Goal: Download file/media

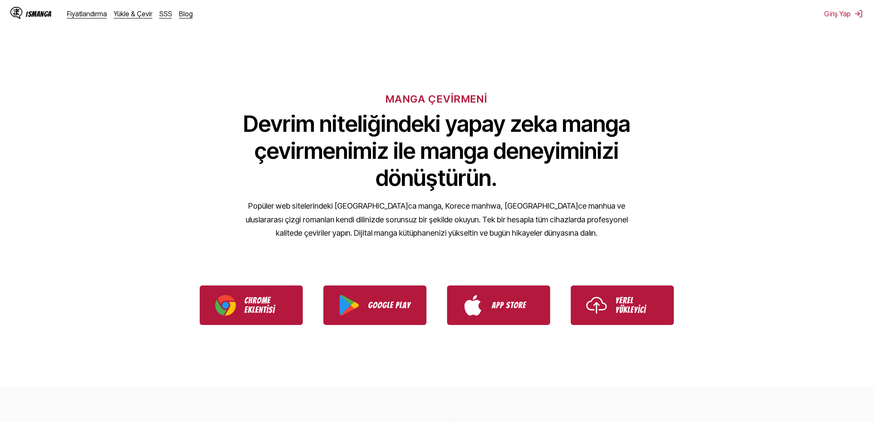
click at [256, 313] on p "Chrome Eklentisi" at bounding box center [265, 305] width 43 height 19
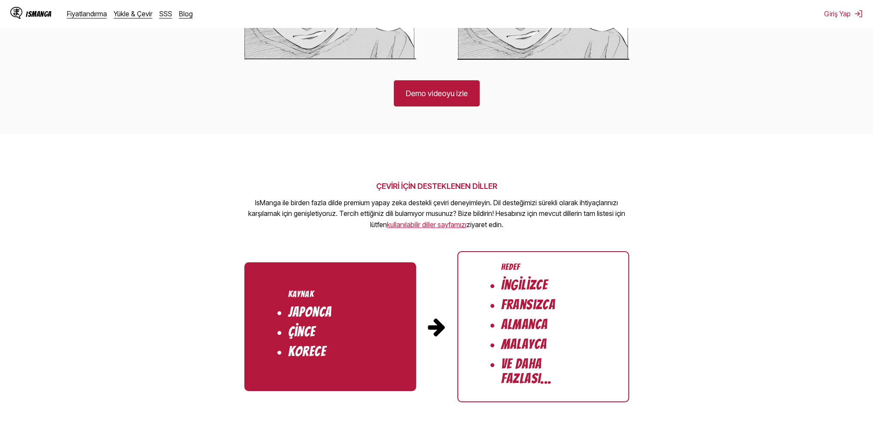
scroll to position [730, 0]
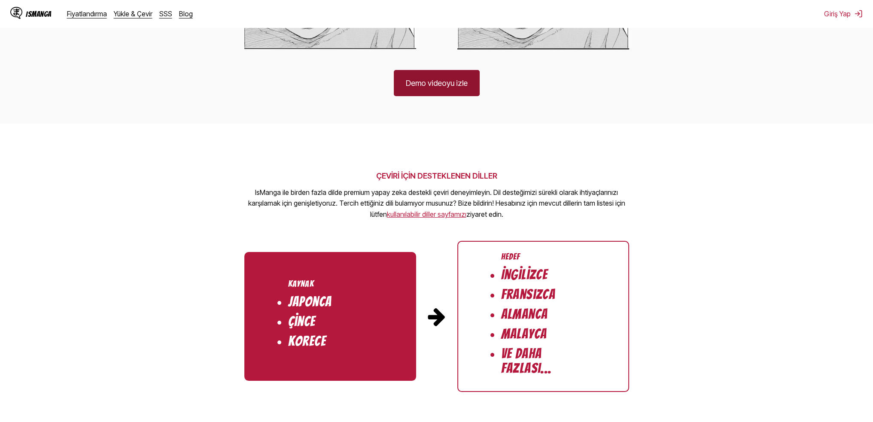
click at [438, 88] on link "Demo videoyu izle" at bounding box center [437, 83] width 86 height 26
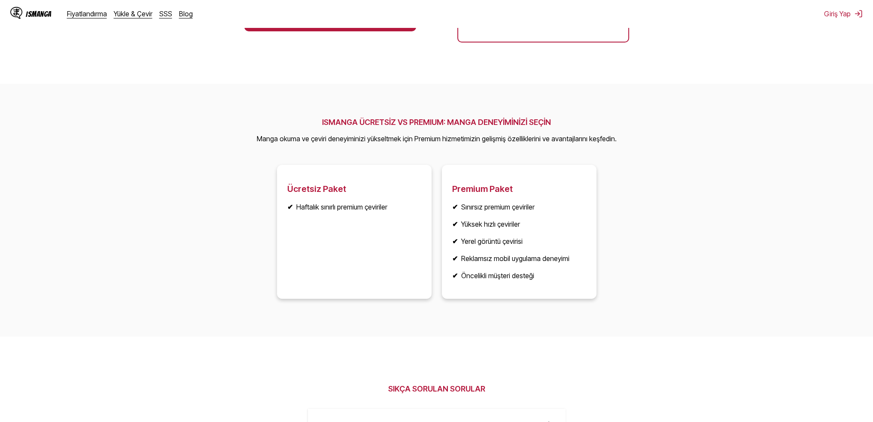
scroll to position [1116, 0]
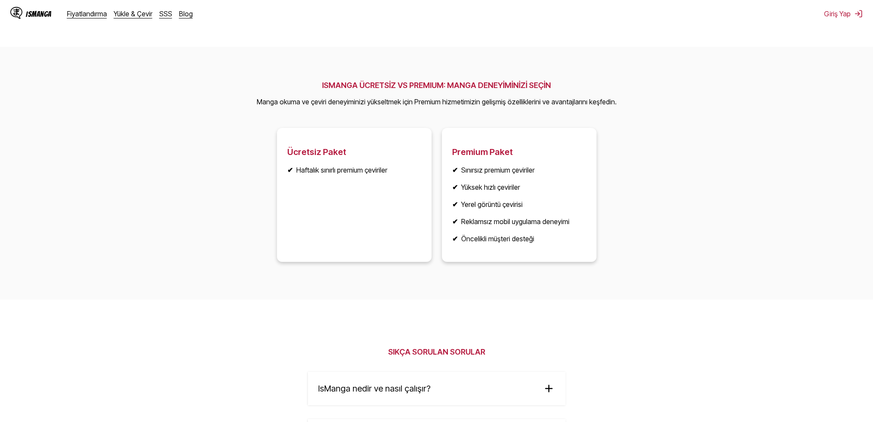
click at [447, 298] on section "ISMANGA ÜCRETSİZ VS PREMIUM: MANGA DENEYİMİNİZİ SEÇİN Manga okuma ve çeviri den…" at bounding box center [436, 173] width 873 height 253
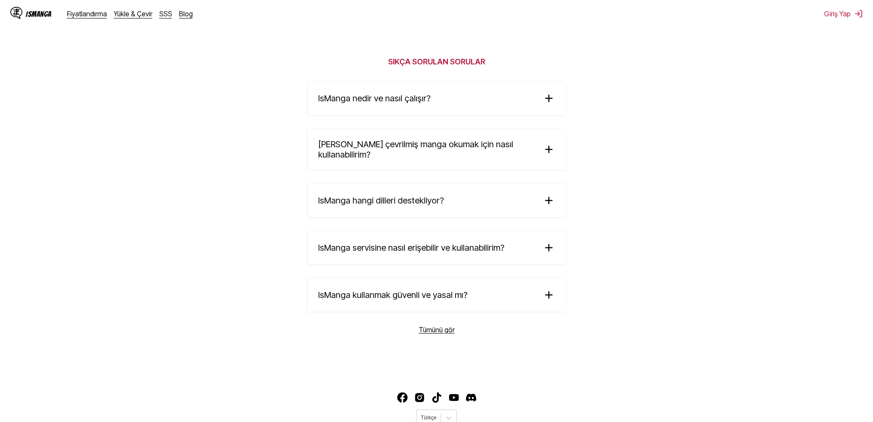
scroll to position [1357, 0]
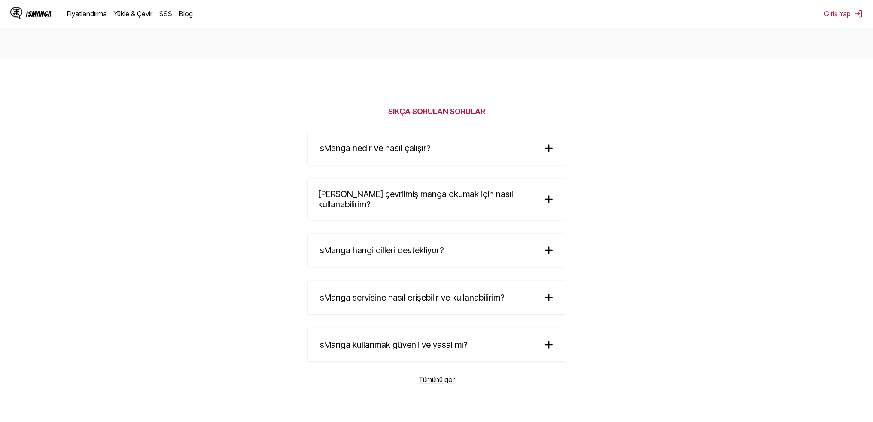
click at [412, 153] on span "IsManga nedir ve nasıl çalışır?" at bounding box center [374, 148] width 112 height 10
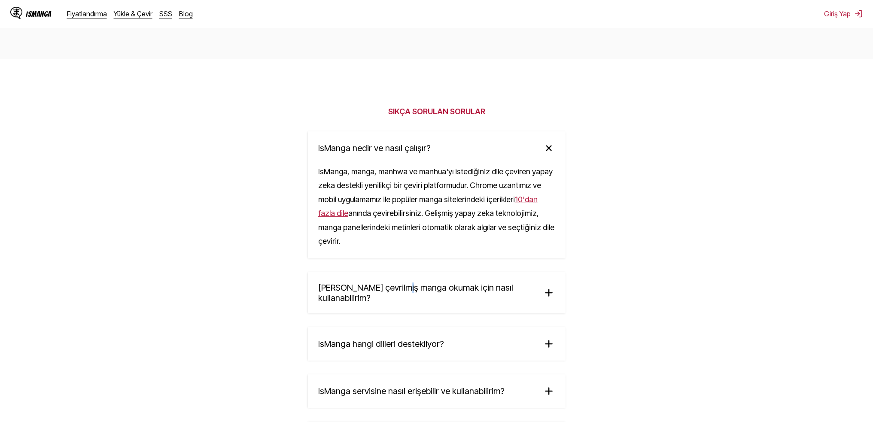
drag, startPoint x: 397, startPoint y: 269, endPoint x: 410, endPoint y: 274, distance: 13.3
click at [398, 272] on summary "[PERSON_NAME] çevrilmiş manga okumak için nasıl kullanabilirim?" at bounding box center [437, 292] width 258 height 41
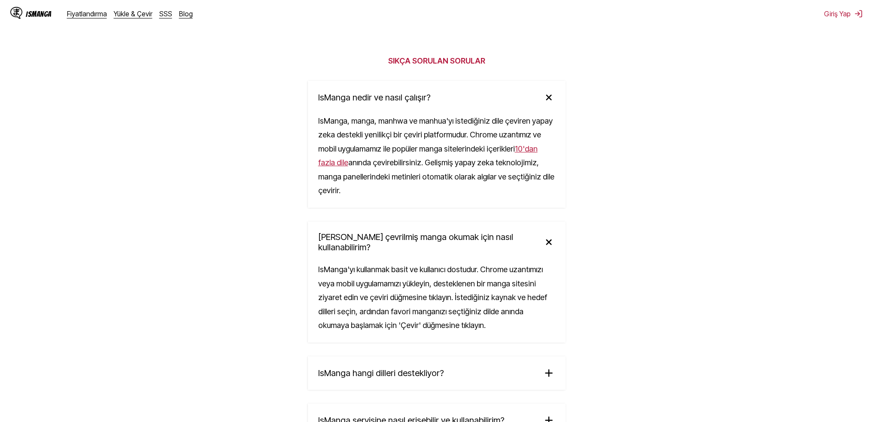
scroll to position [1529, 0]
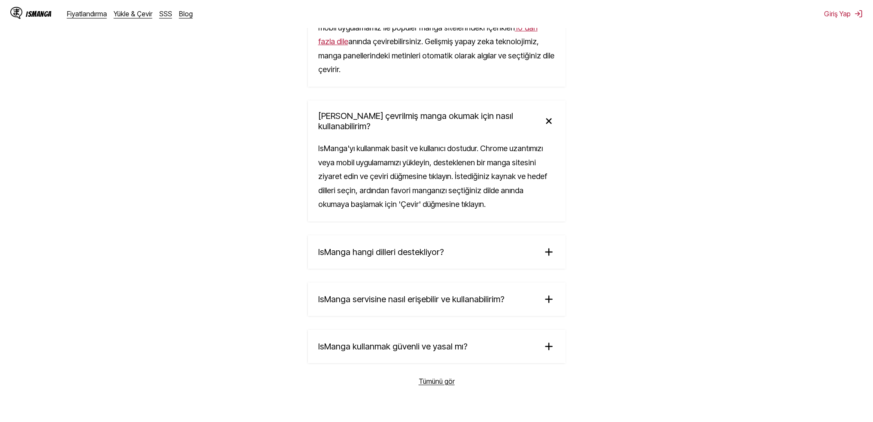
click at [432, 247] on span "IsManga hangi dilleri destekliyor?" at bounding box center [381, 252] width 126 height 10
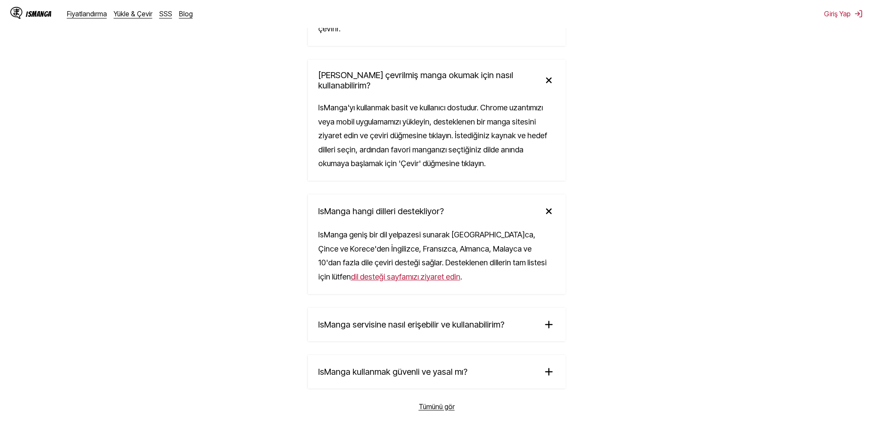
scroll to position [1668, 0]
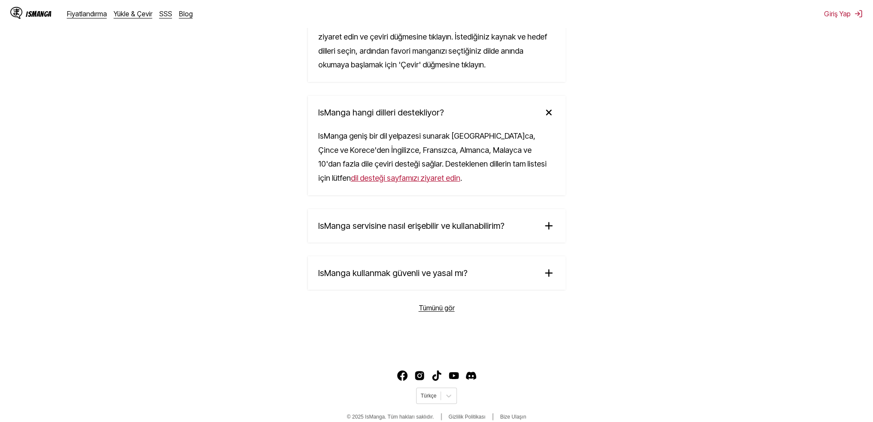
click at [440, 209] on summary "IsManga servisine nasıl erişebilir ve kullanabilirim?" at bounding box center [437, 225] width 258 height 33
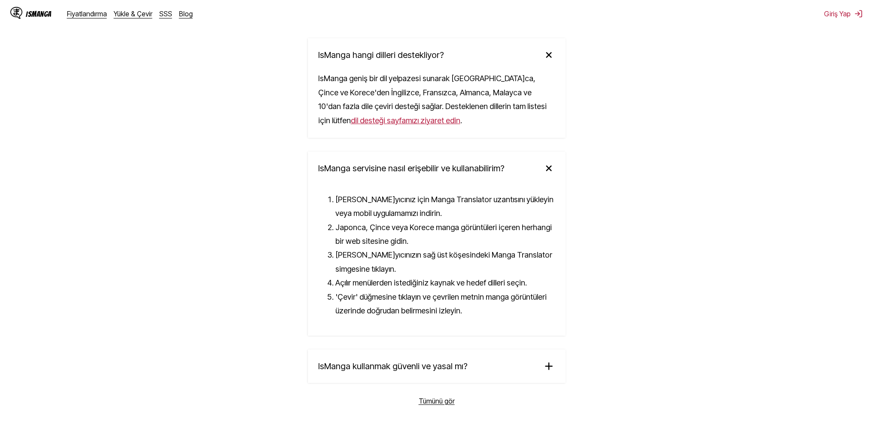
scroll to position [1819, 0]
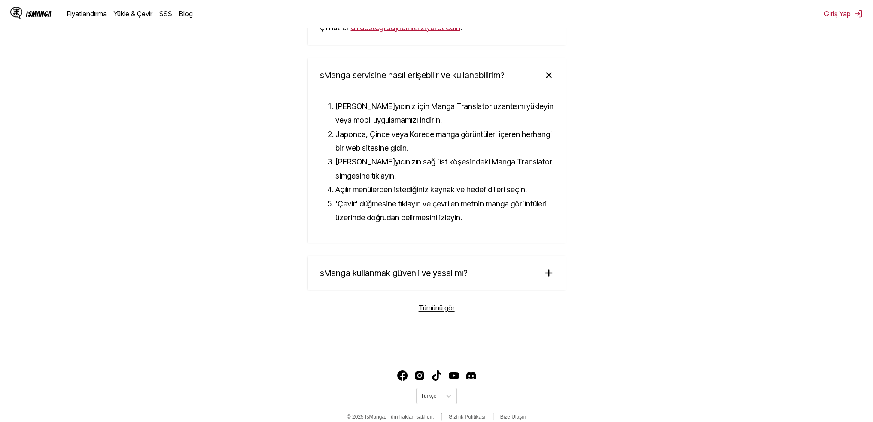
click at [409, 256] on summary "IsManga kullanmak güvenli ve yasal mı?" at bounding box center [437, 272] width 258 height 33
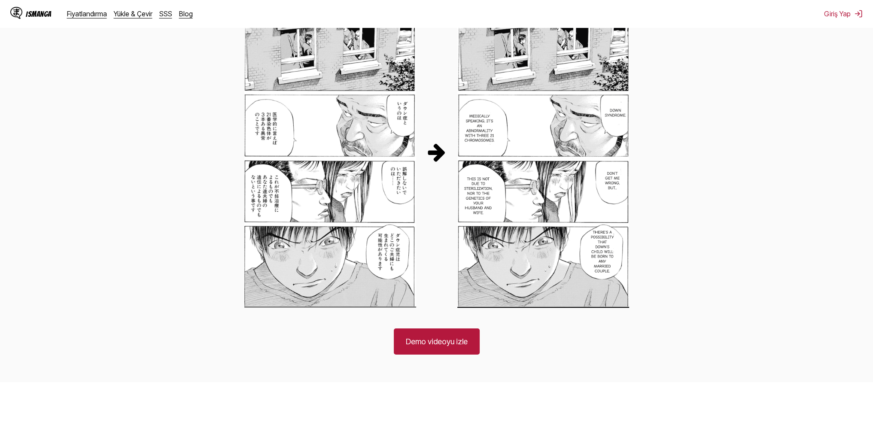
scroll to position [730, 0]
